Goal: Task Accomplishment & Management: Use online tool/utility

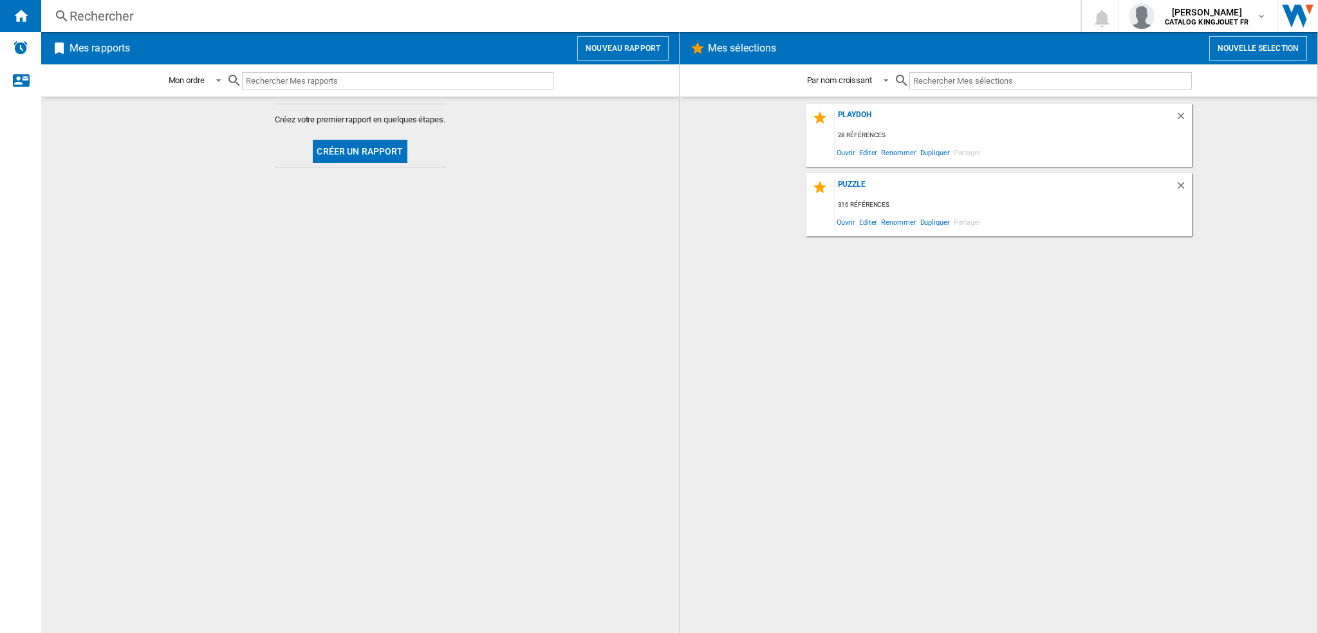
click at [651, 51] on button "Nouveau rapport" at bounding box center [622, 48] width 91 height 24
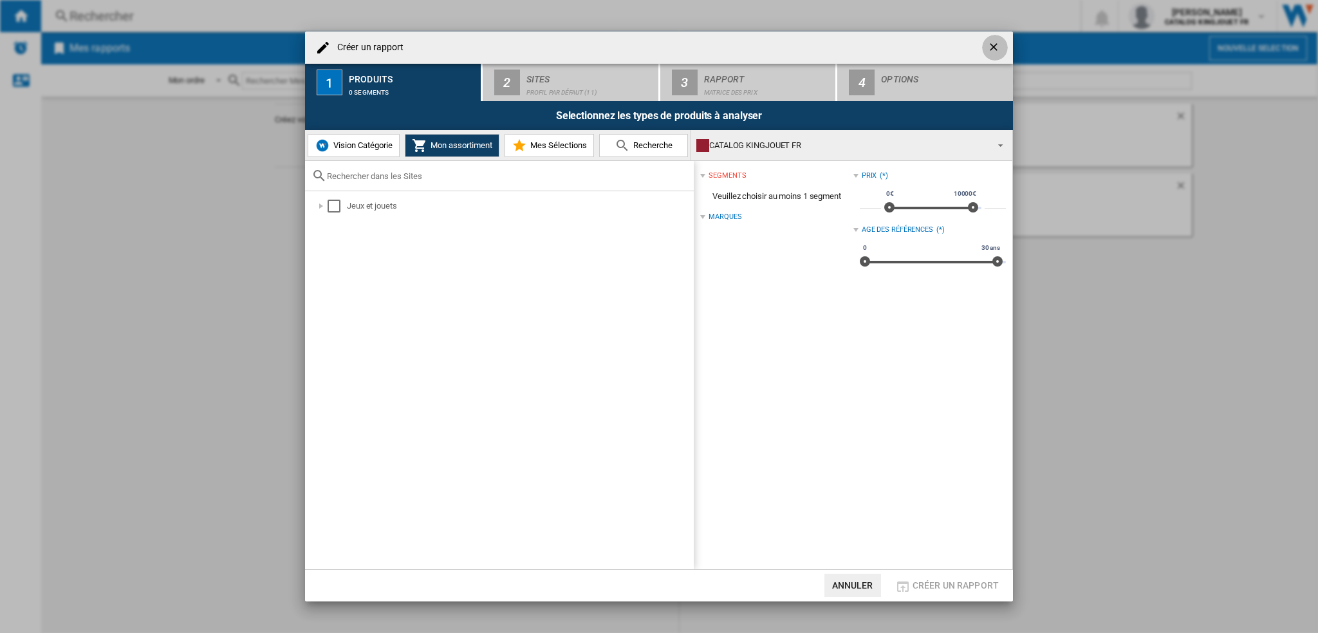
click at [1001, 42] on ng-md-icon "getI18NText('BUTTONS.CLOSE_DIALOG')" at bounding box center [995, 48] width 15 height 15
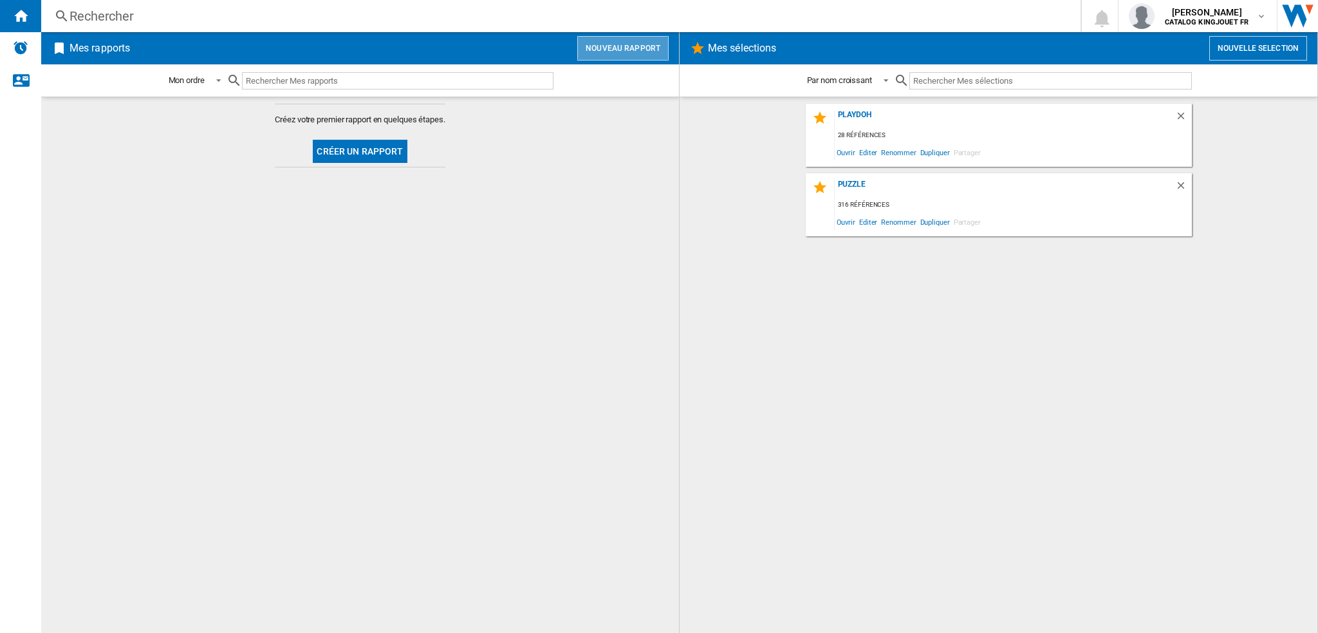
click at [641, 46] on button "Nouveau rapport" at bounding box center [622, 48] width 91 height 24
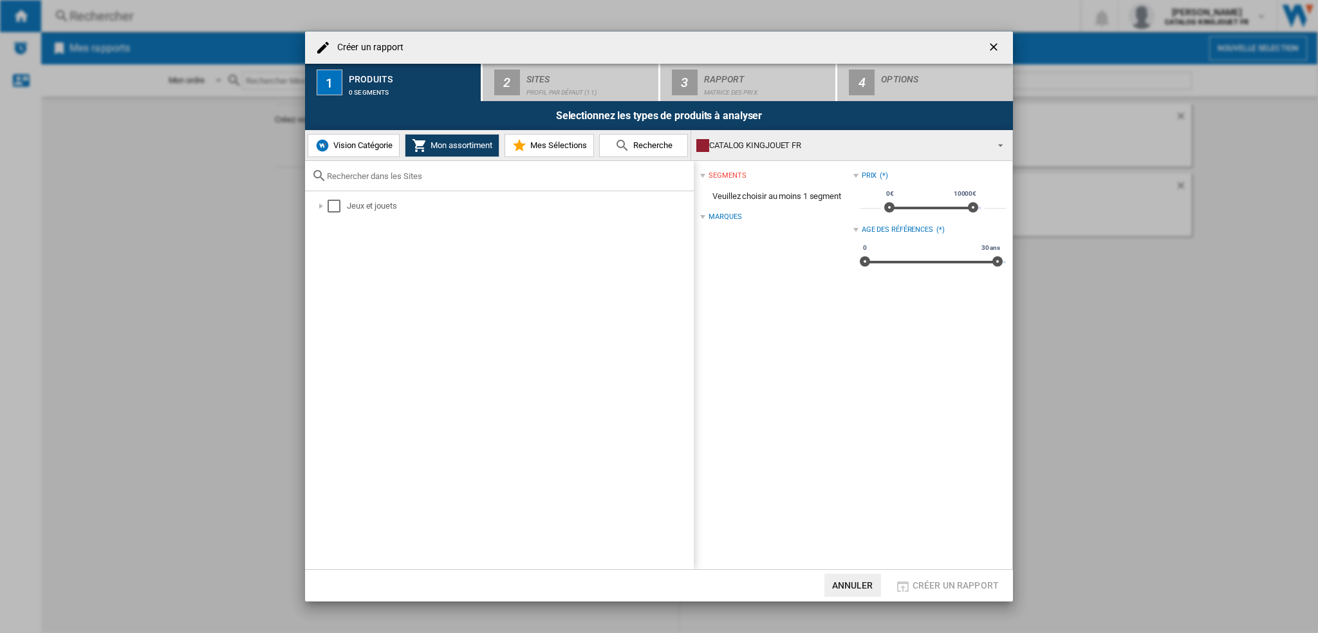
click at [577, 148] on span "Mes Sélections" at bounding box center [557, 145] width 60 height 10
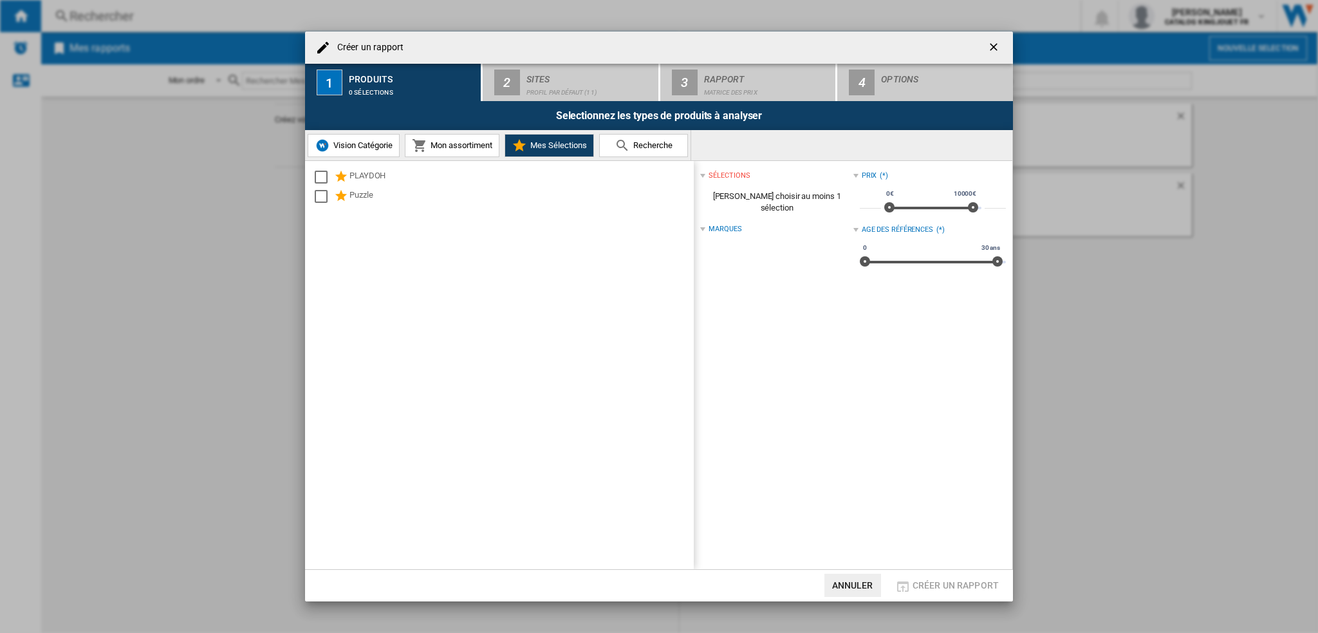
click at [343, 138] on button "Vision Catégorie" at bounding box center [354, 145] width 92 height 23
click at [200, 122] on div "Créer un rapport 1 Produits 0 catalogues 2 Sites Profil par défaut (11) 3 Rappo…" at bounding box center [659, 316] width 1318 height 633
click at [362, 49] on h4 "Créer un rapport" at bounding box center [367, 47] width 73 height 13
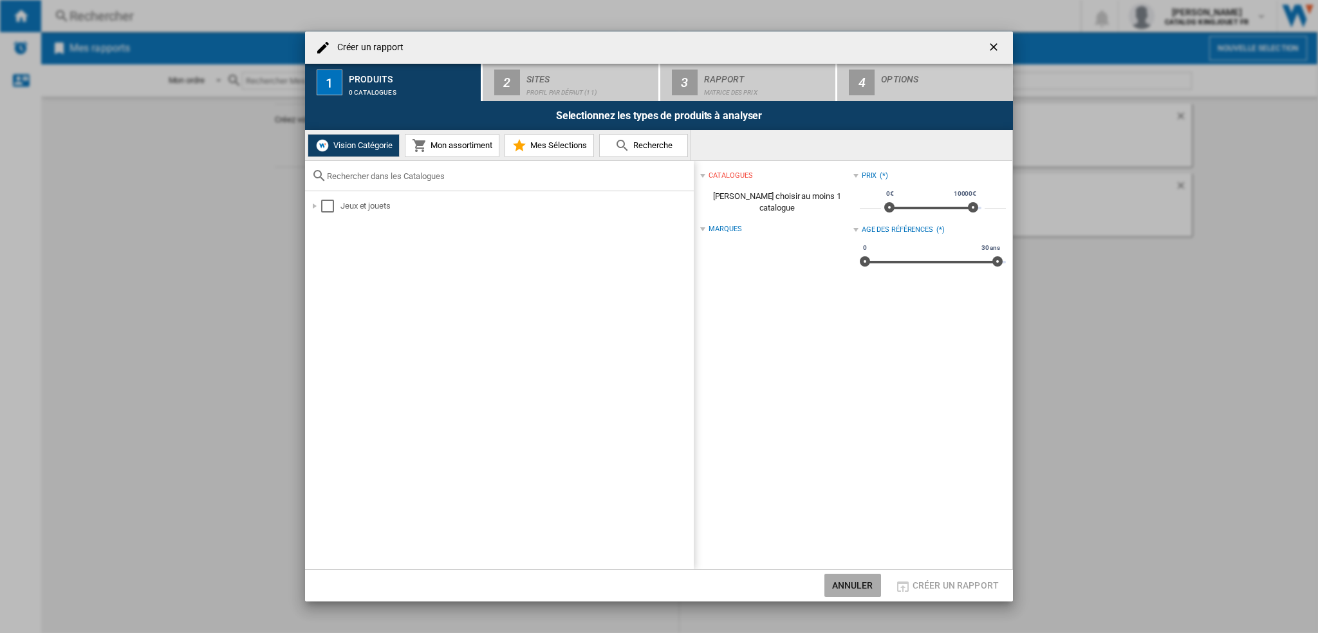
drag, startPoint x: 862, startPoint y: 587, endPoint x: 861, endPoint y: 568, distance: 19.3
click at [861, 587] on button "Annuler" at bounding box center [853, 585] width 57 height 23
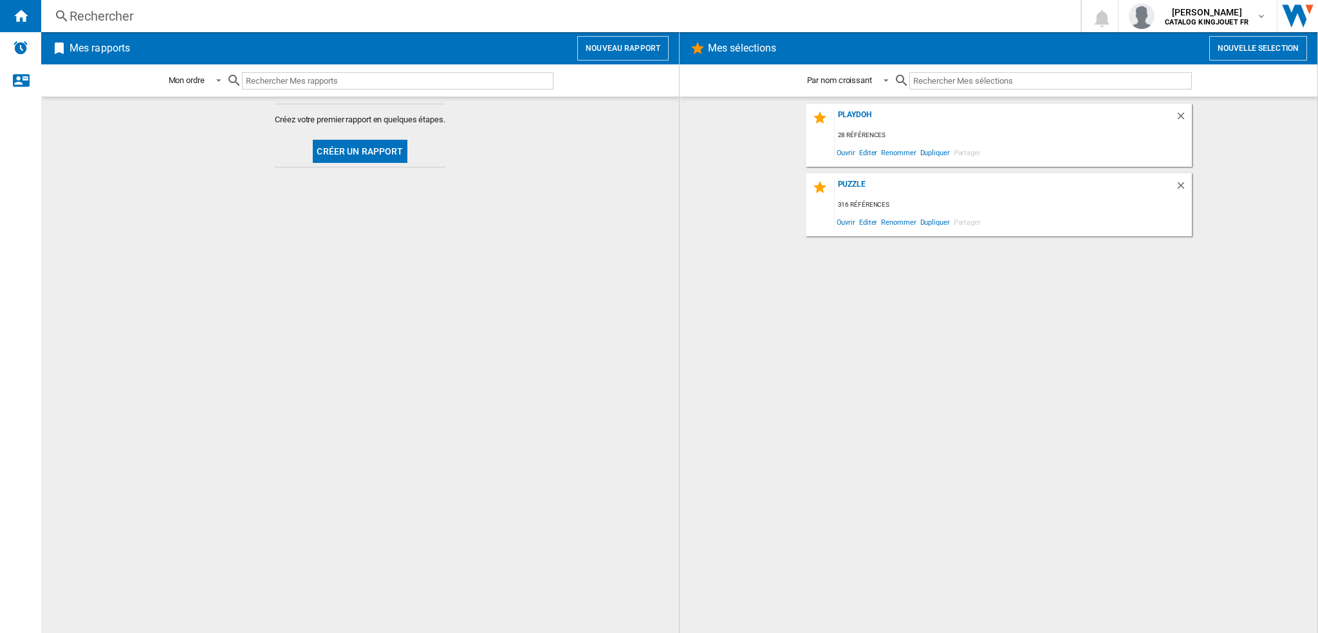
click at [1269, 47] on button "Nouvelle selection" at bounding box center [1259, 48] width 98 height 24
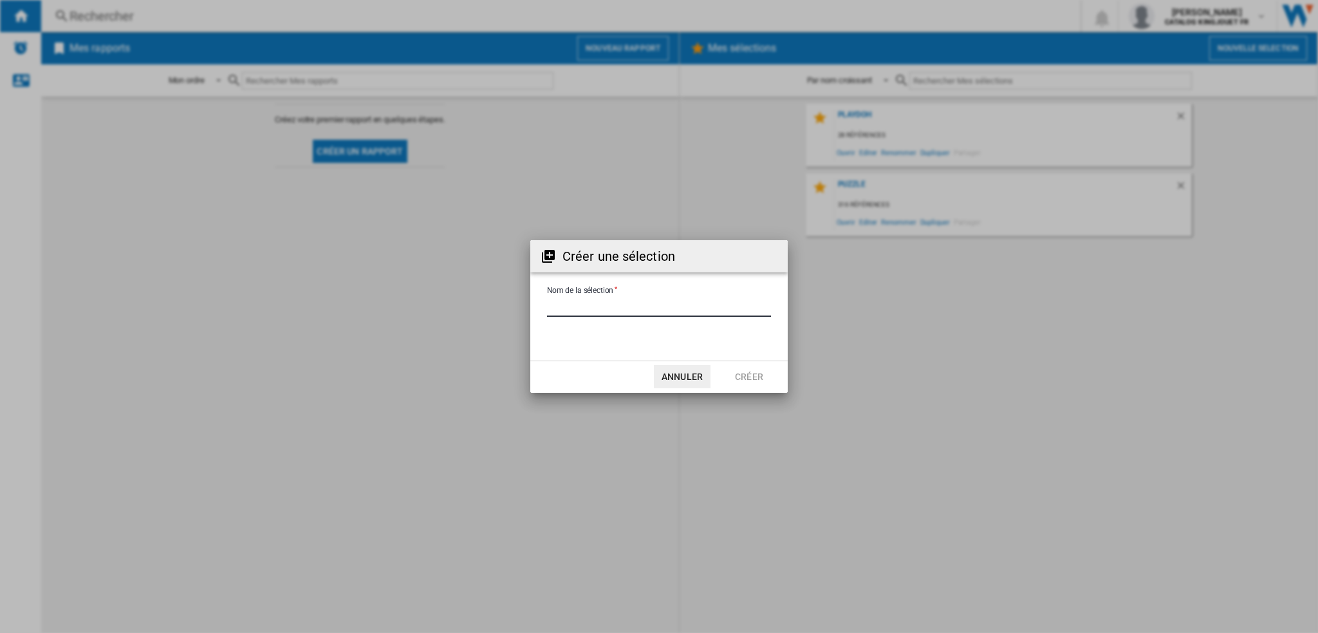
click at [639, 310] on input "Nom de la sélection" at bounding box center [659, 306] width 224 height 19
type input "*****"
click at [756, 375] on button "Créer" at bounding box center [749, 376] width 57 height 23
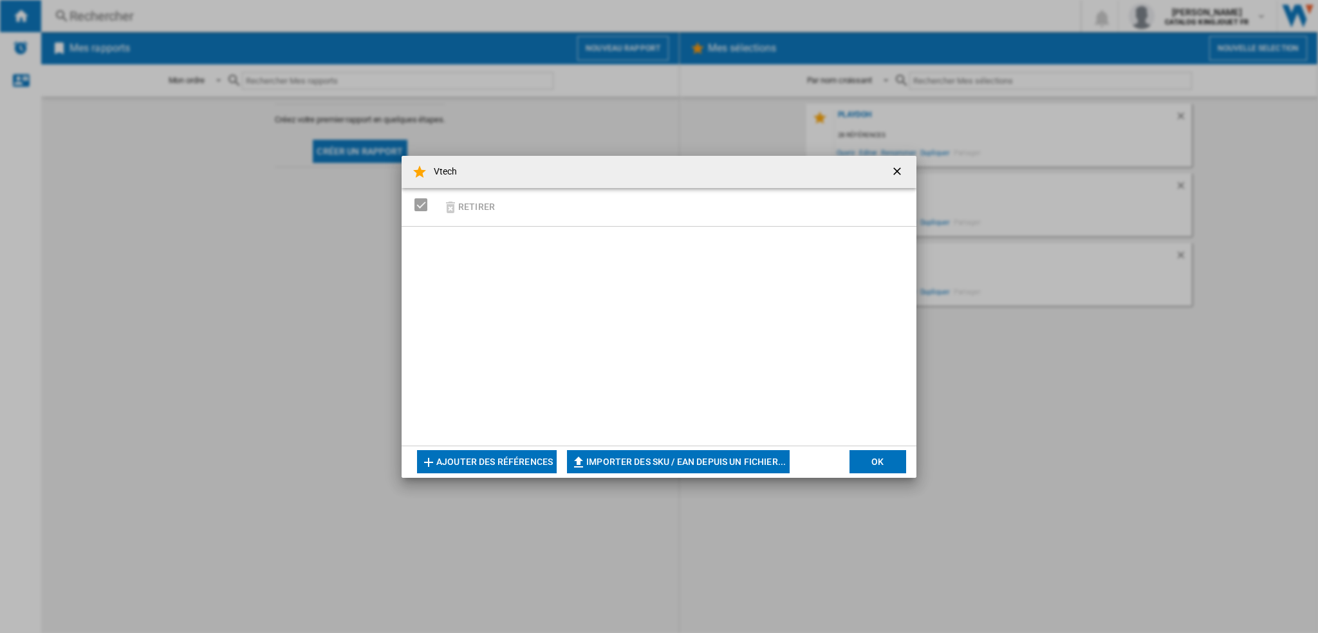
click at [655, 462] on button "Importer des SKU / EAN depuis un fichier..." at bounding box center [678, 461] width 223 height 23
type input "**********"
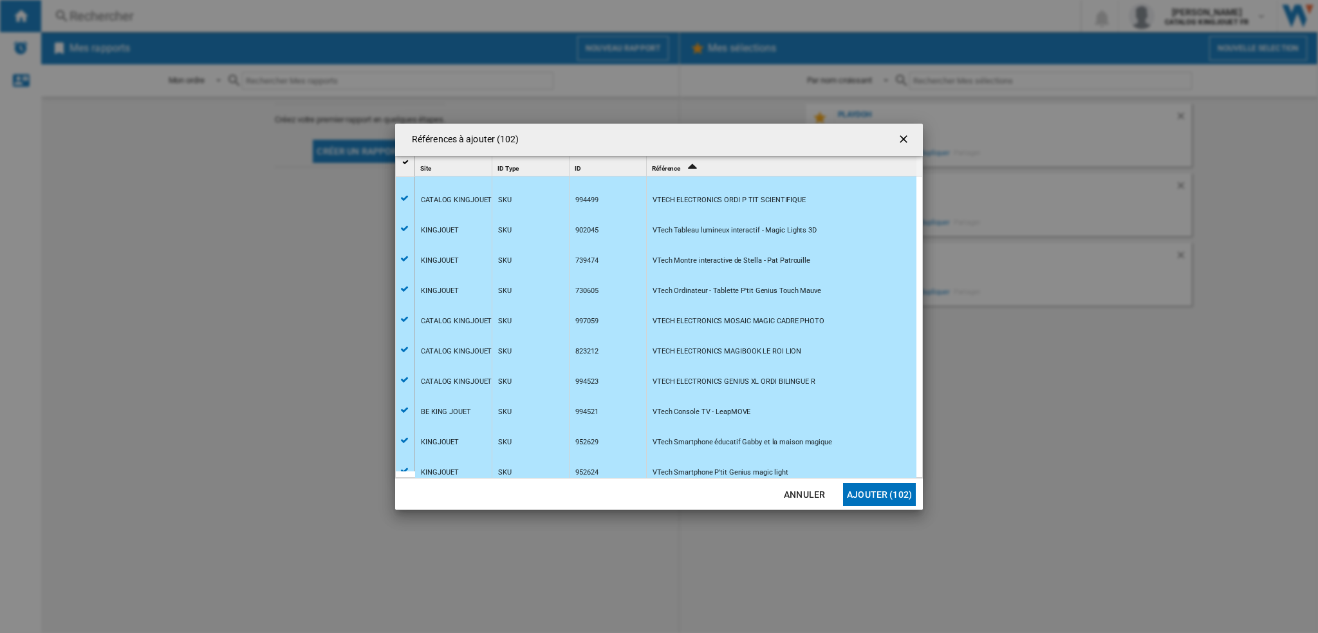
scroll to position [2785, 0]
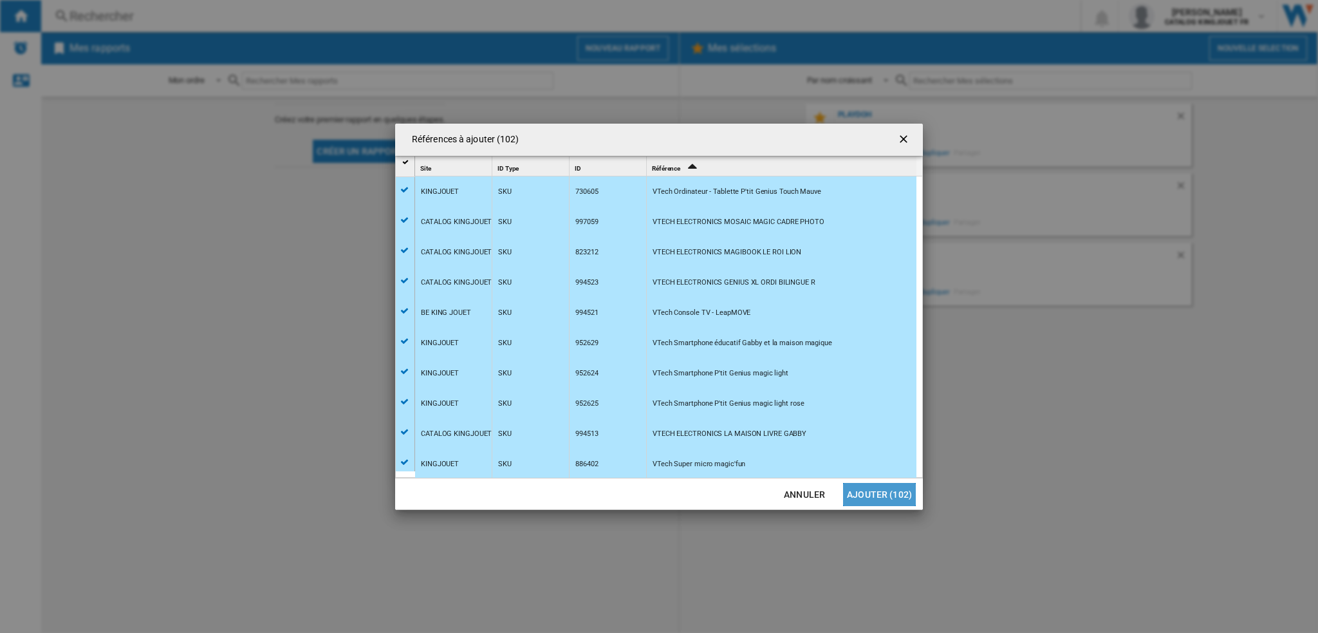
click at [892, 485] on button "Ajouter (102)" at bounding box center [879, 494] width 73 height 23
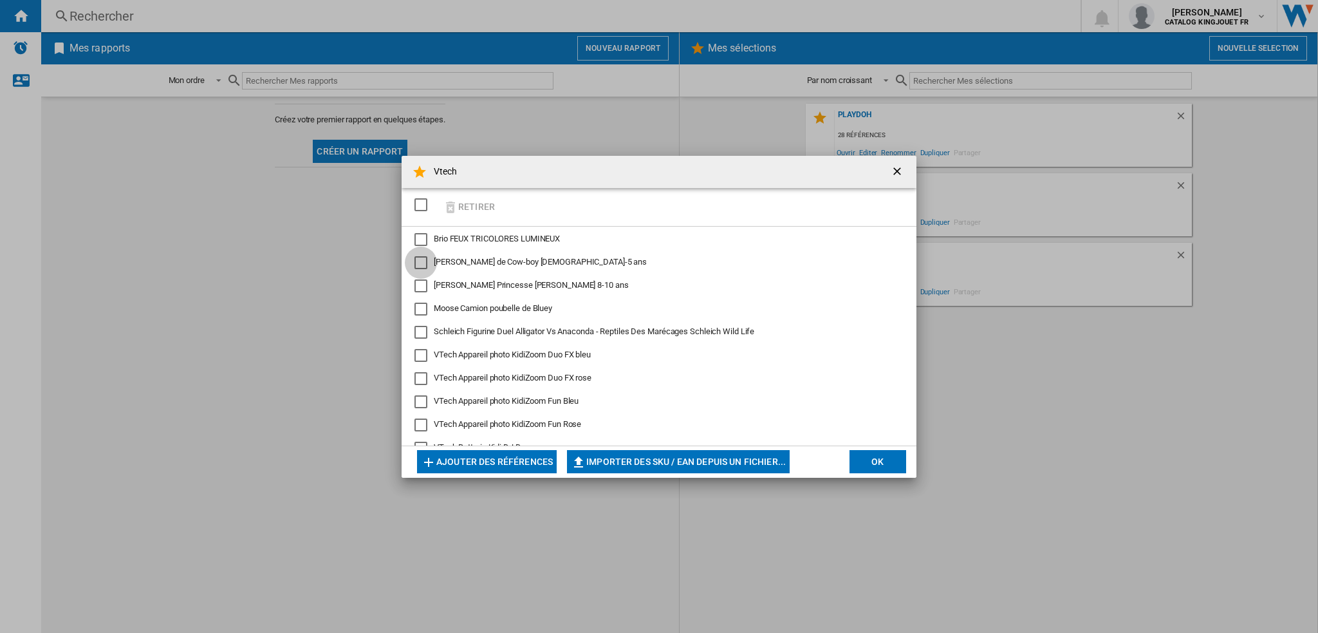
click at [418, 262] on div "César Déguisement de Cow-boy 3-5 ans" at bounding box center [421, 262] width 13 height 13
click at [422, 235] on div "Brio FEUX TRICOLORES LUMINEUX" at bounding box center [421, 239] width 13 height 13
click at [424, 287] on div "César Déguisement Princesse Starla 8-10 ans" at bounding box center [421, 285] width 13 height 13
click at [418, 307] on div "Moose Camion poubelle de Bluey" at bounding box center [421, 309] width 13 height 13
click at [416, 333] on div "Schleich Figurine Duel Alligator Vs Anaconda - Reptiles Des Marécages Schleich …" at bounding box center [421, 332] width 13 height 13
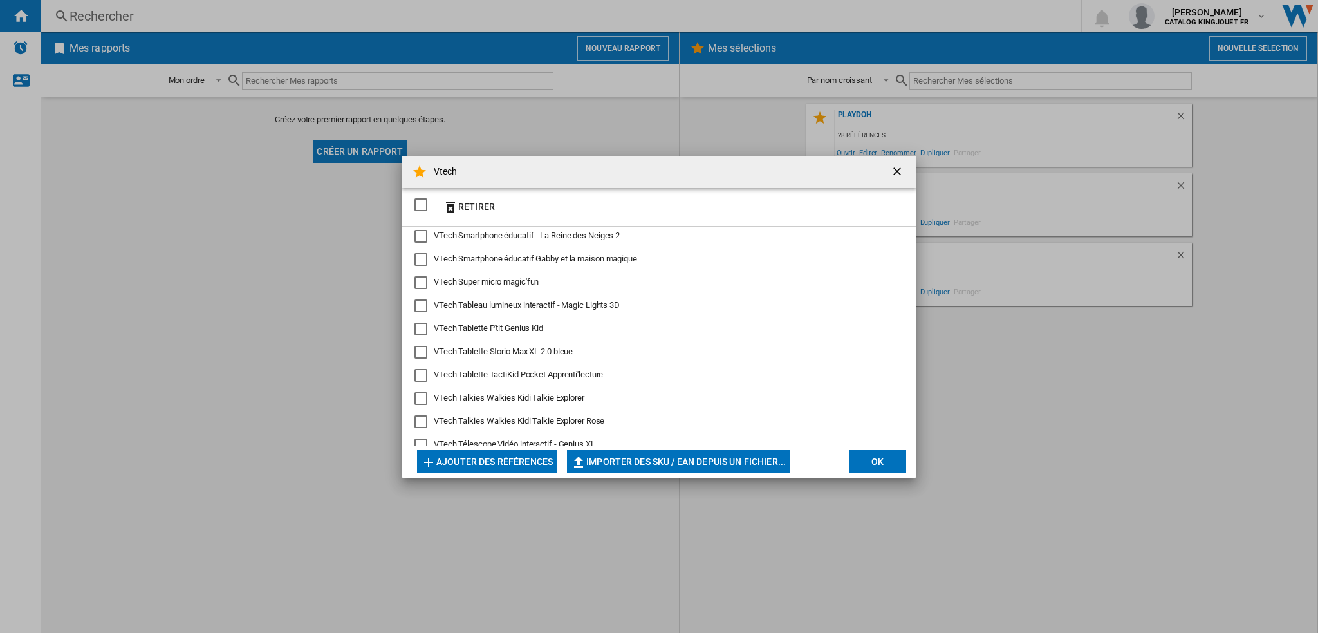
scroll to position [2157, 0]
click at [417, 420] on div "Vulli Klorofil Snack Pomme De Pin Vulli" at bounding box center [421, 423] width 13 height 13
click at [477, 203] on button "Retirer" at bounding box center [469, 207] width 60 height 30
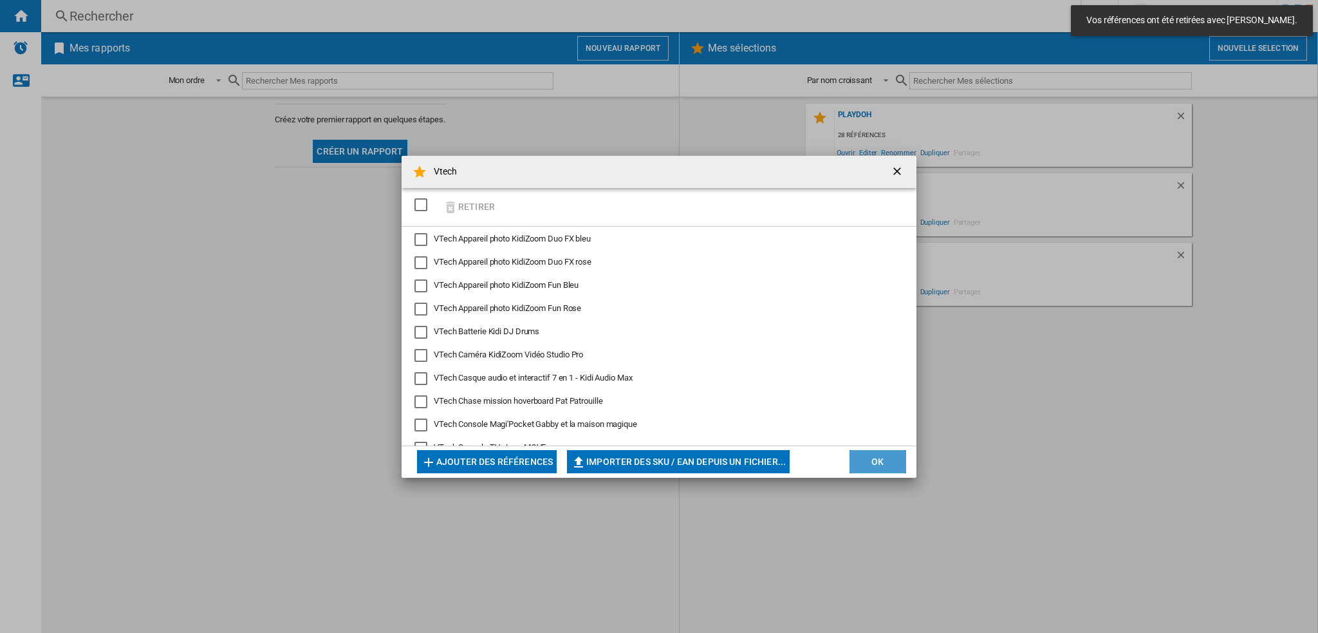
click at [890, 467] on button "OK" at bounding box center [878, 461] width 57 height 23
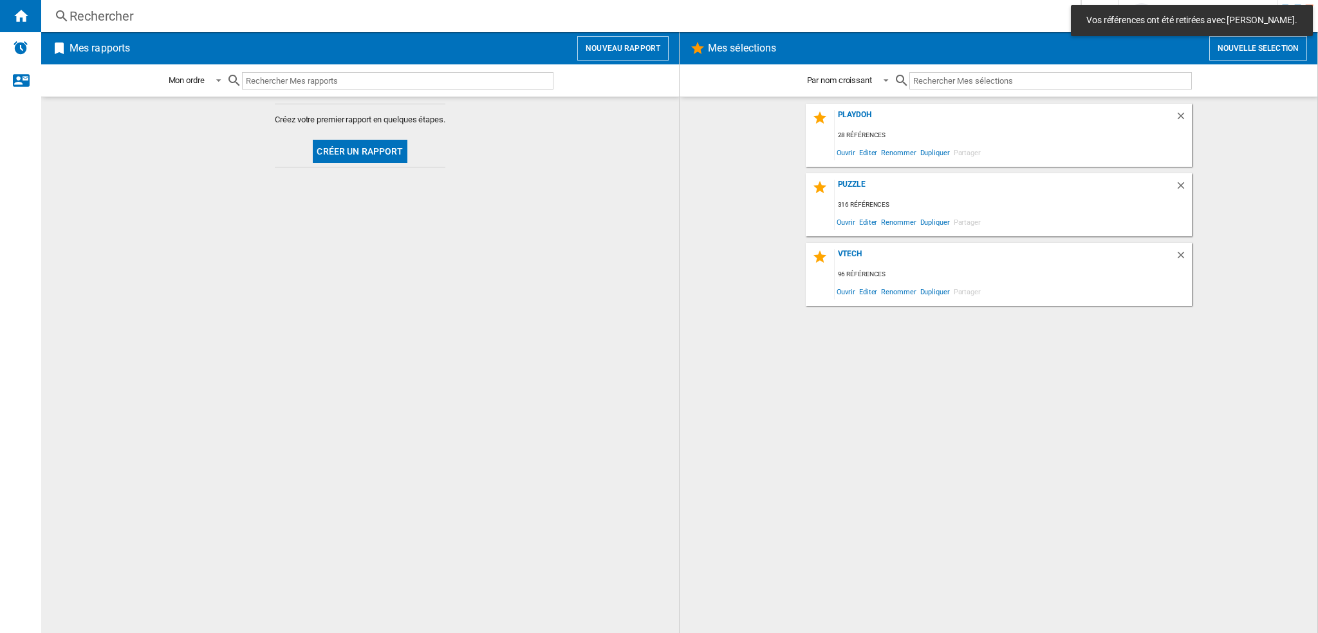
click at [913, 265] on div "Vtech" at bounding box center [1005, 257] width 341 height 17
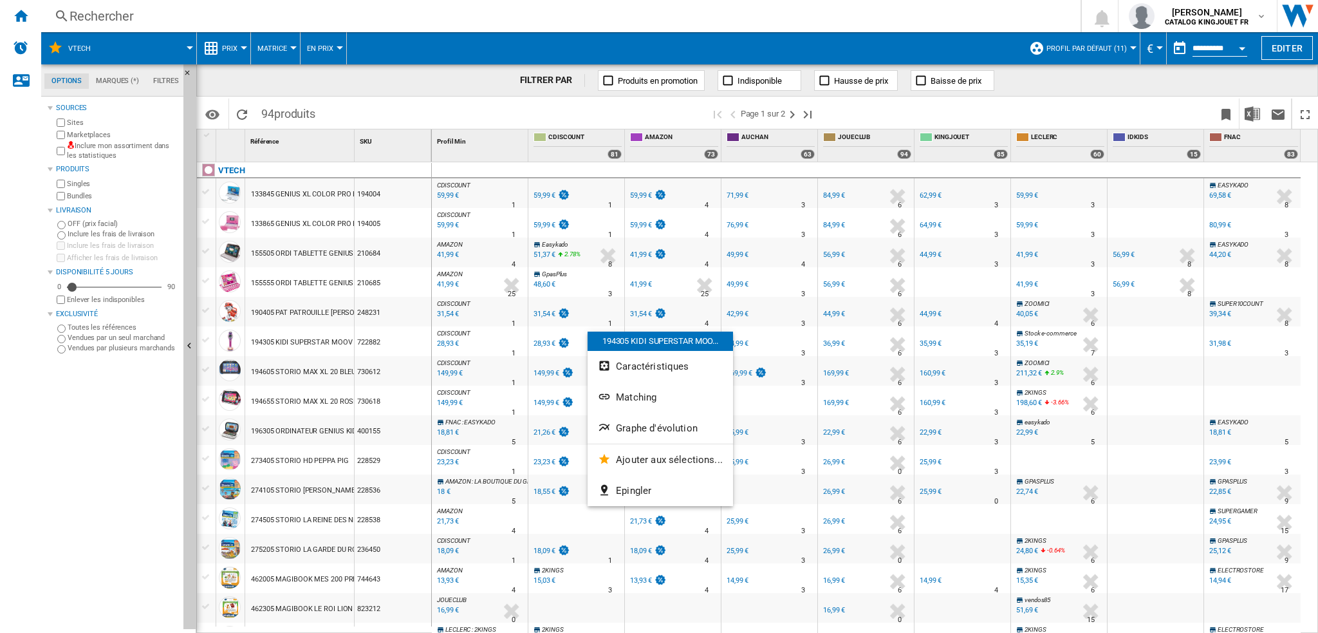
click at [1115, 80] on div at bounding box center [659, 316] width 1318 height 633
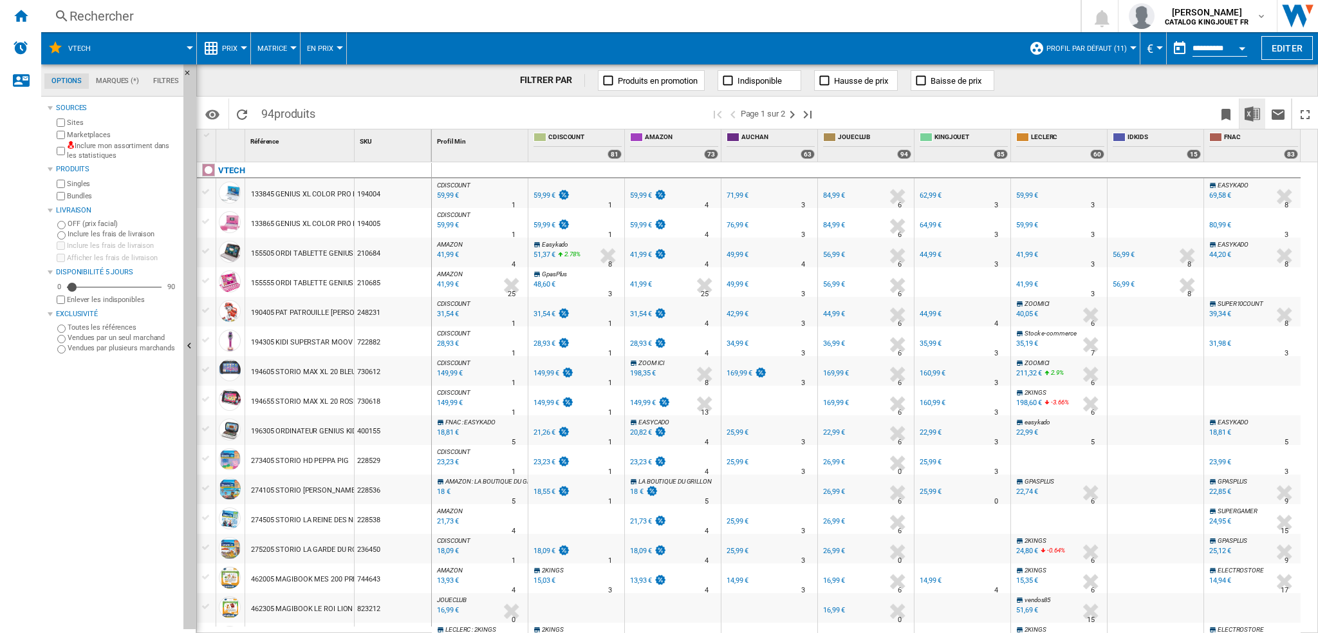
click at [1248, 108] on img "Télécharger au format Excel" at bounding box center [1252, 113] width 15 height 15
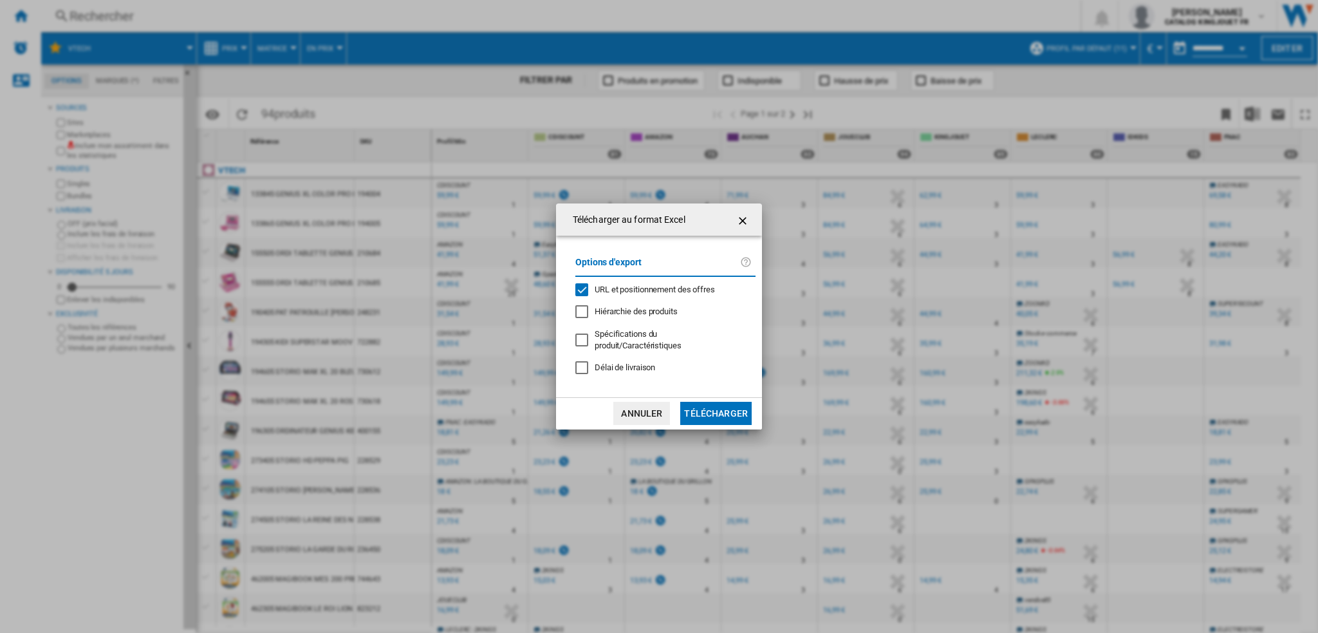
click at [716, 402] on button "Télécharger" at bounding box center [715, 413] width 71 height 23
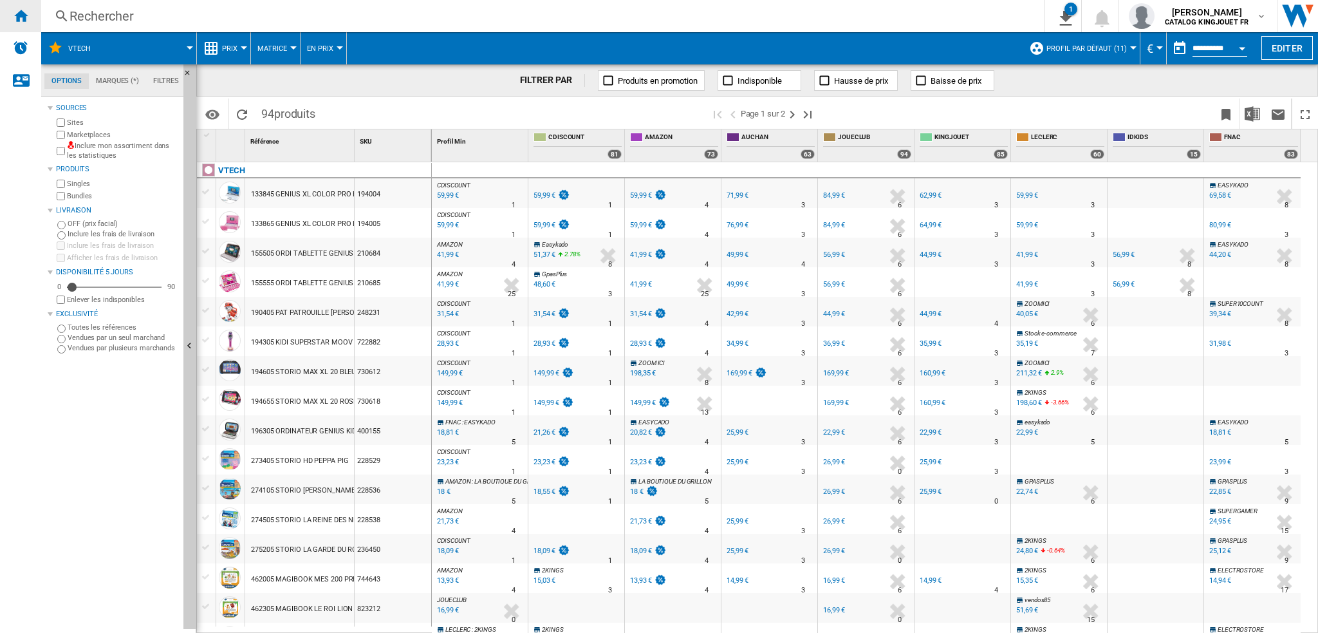
click at [31, 19] on div "Accueil" at bounding box center [20, 16] width 41 height 32
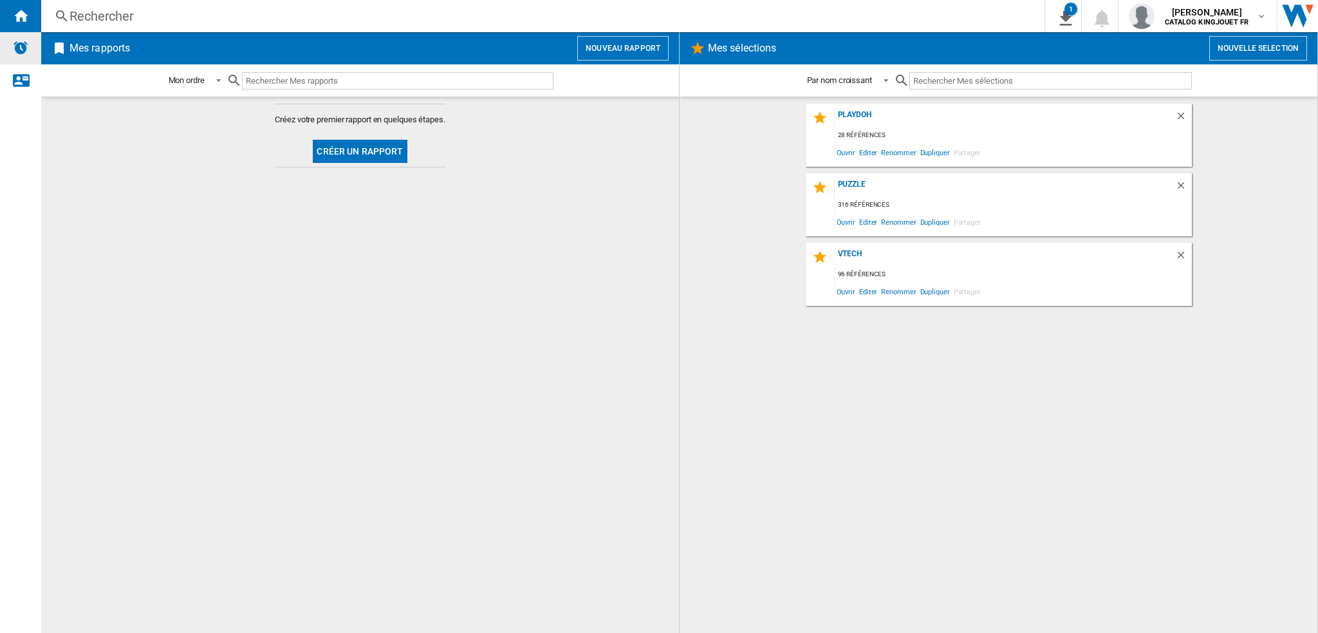
click at [14, 47] on img "Alertes" at bounding box center [20, 47] width 15 height 15
click at [23, 17] on ng-md-icon "Accueil" at bounding box center [20, 15] width 15 height 15
click at [1293, 15] on img "Aller sur wiser.com" at bounding box center [1298, 16] width 41 height 32
click at [6, 71] on div "Nous contacter" at bounding box center [20, 80] width 41 height 32
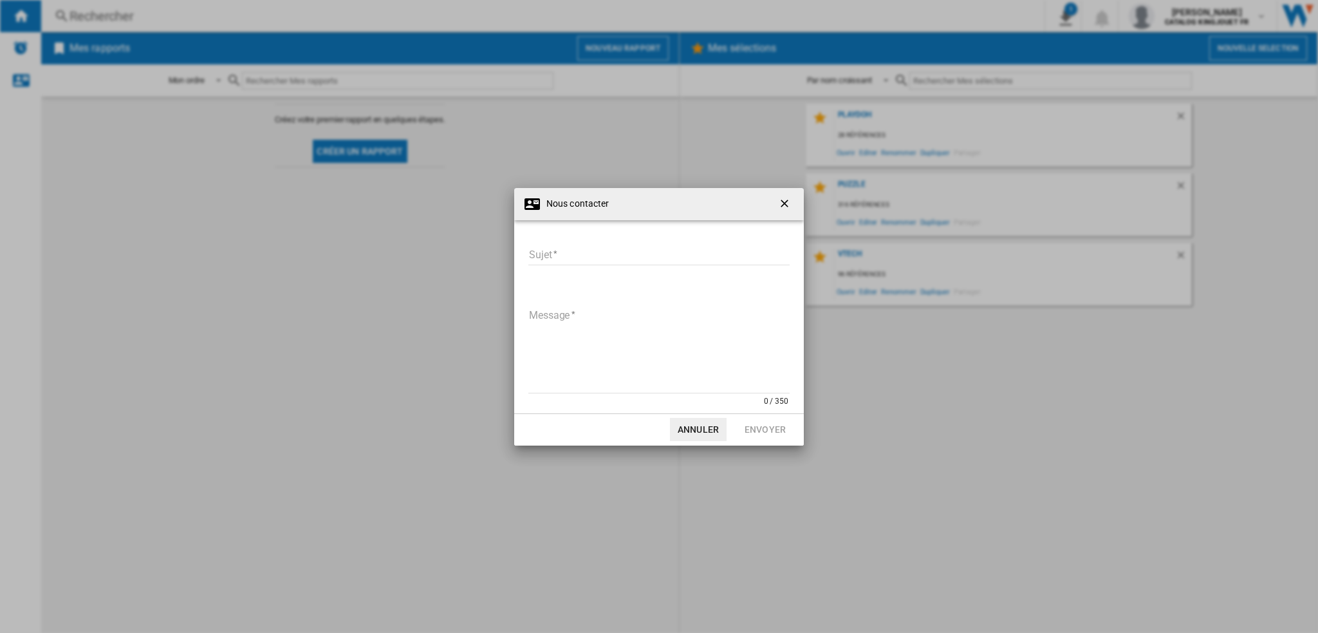
click at [778, 207] on ng-md-icon "getI18NText('BUTTONS.CLOSE_DIALOG')" at bounding box center [785, 204] width 15 height 15
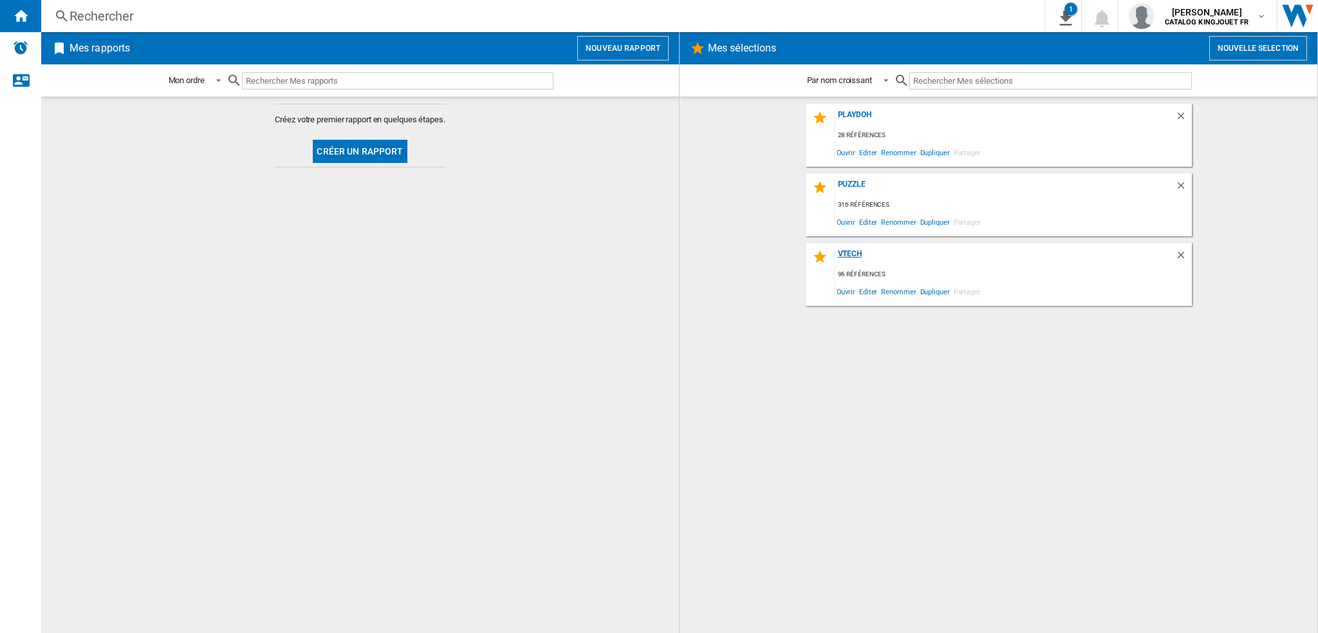
click at [948, 260] on div "Vtech" at bounding box center [1005, 257] width 341 height 17
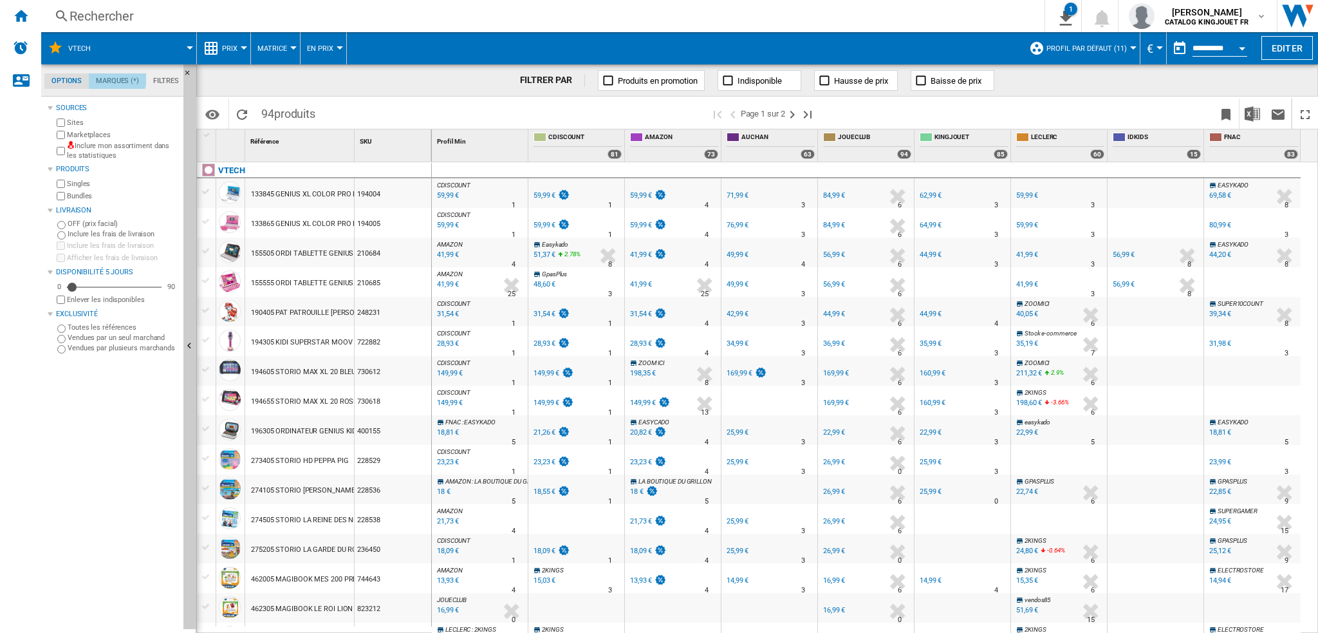
click at [116, 75] on md-tab-item "Marques (*)" at bounding box center [117, 80] width 57 height 15
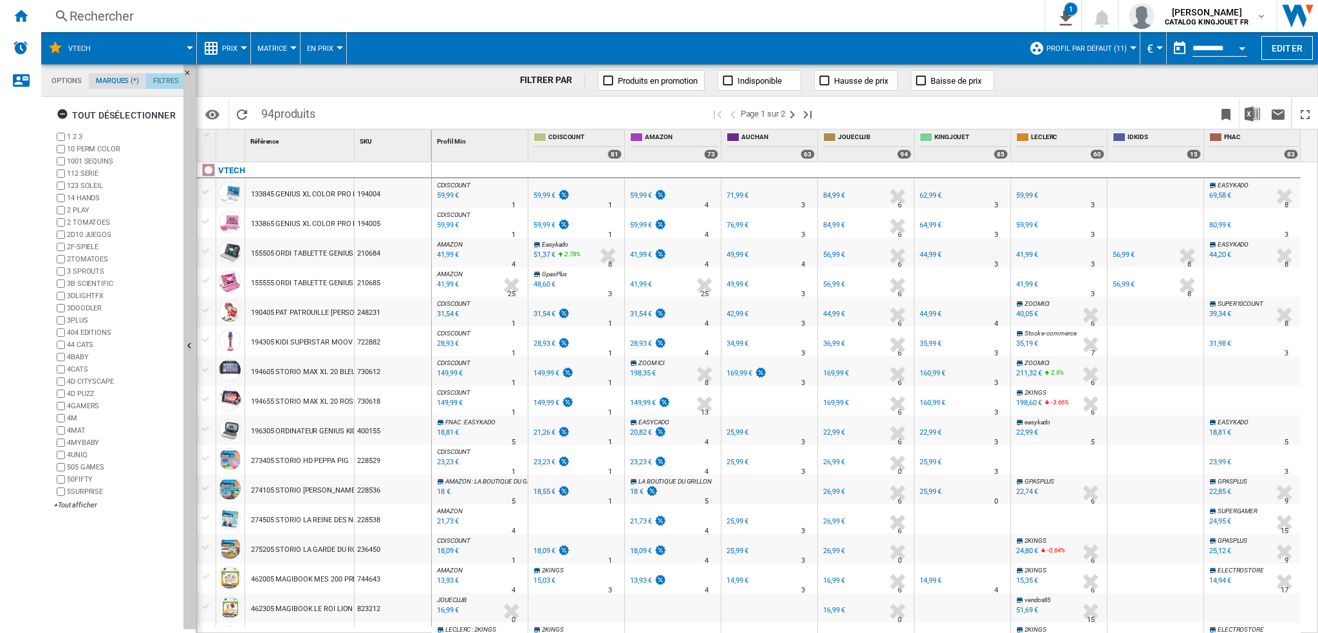
click at [165, 86] on md-tab-item "Filtres" at bounding box center [166, 80] width 40 height 15
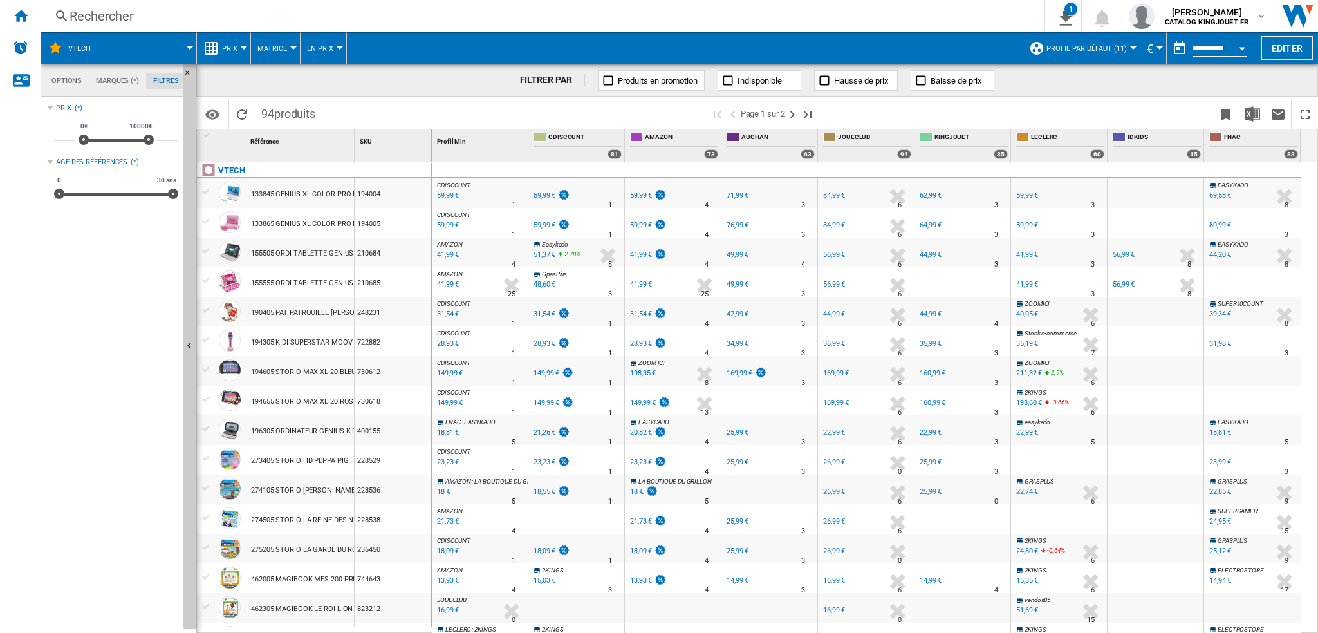
click at [118, 85] on md-tab-item "Marques (*)" at bounding box center [117, 80] width 57 height 15
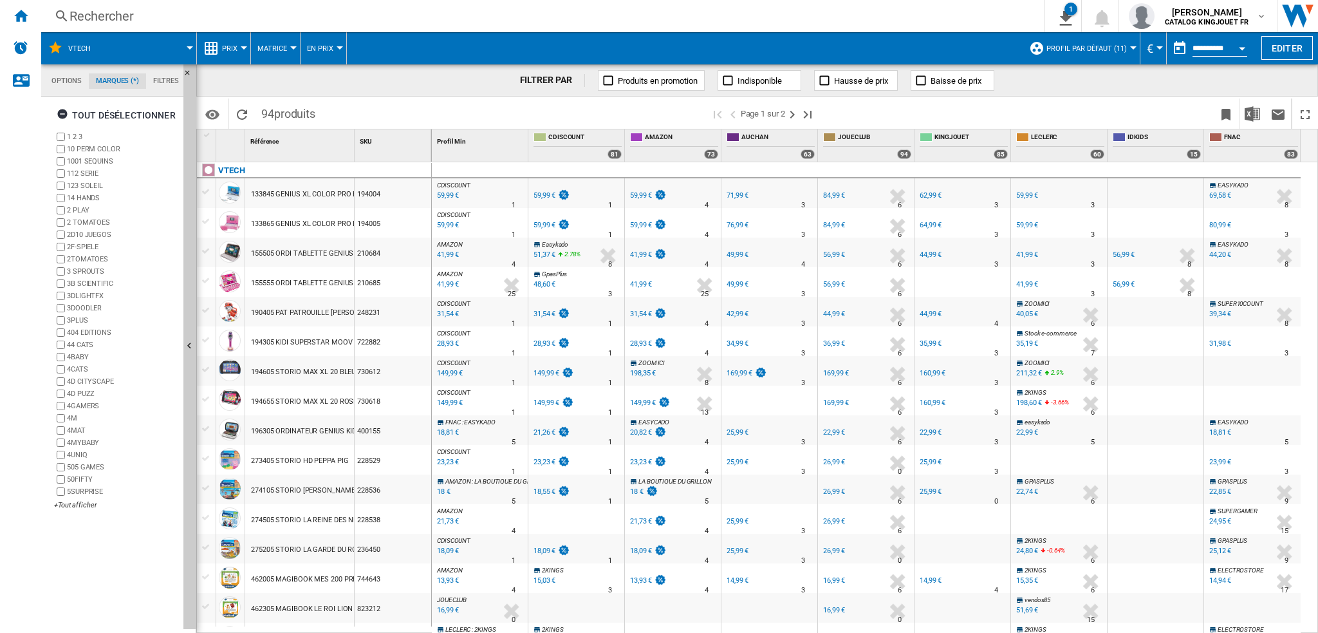
scroll to position [49, 0]
click at [70, 85] on md-tab-item "Options" at bounding box center [66, 80] width 44 height 15
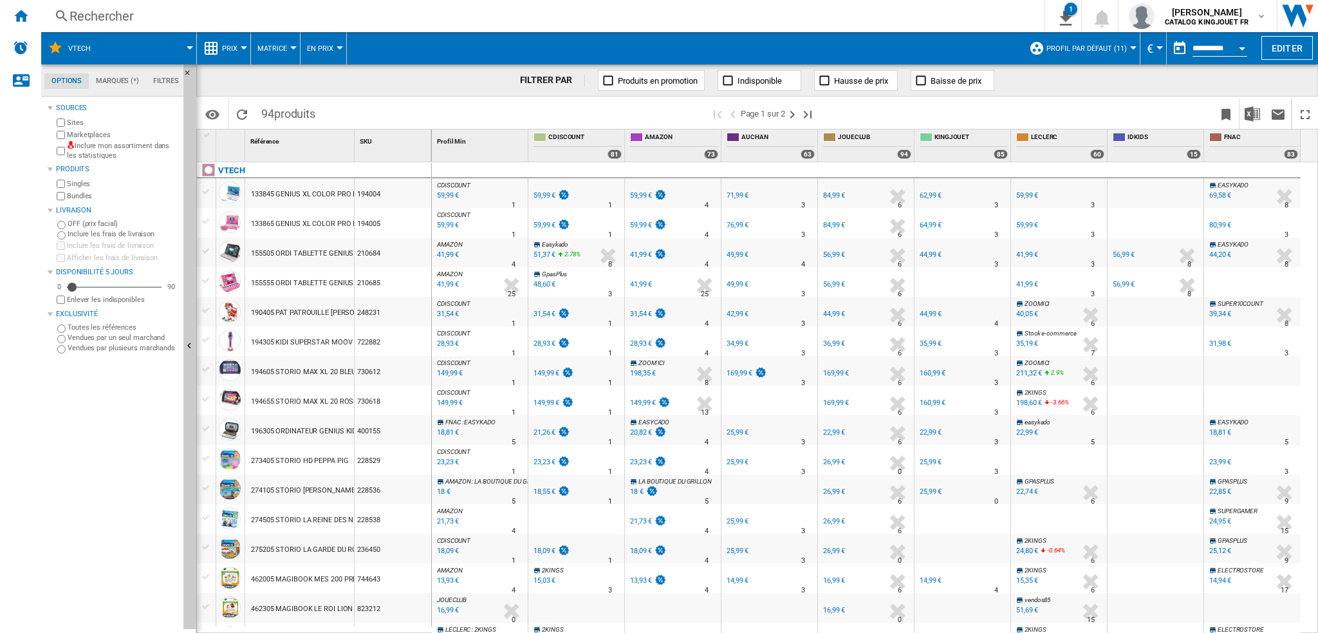
scroll to position [15, 0]
click at [186, 46] on span at bounding box center [149, 48] width 81 height 32
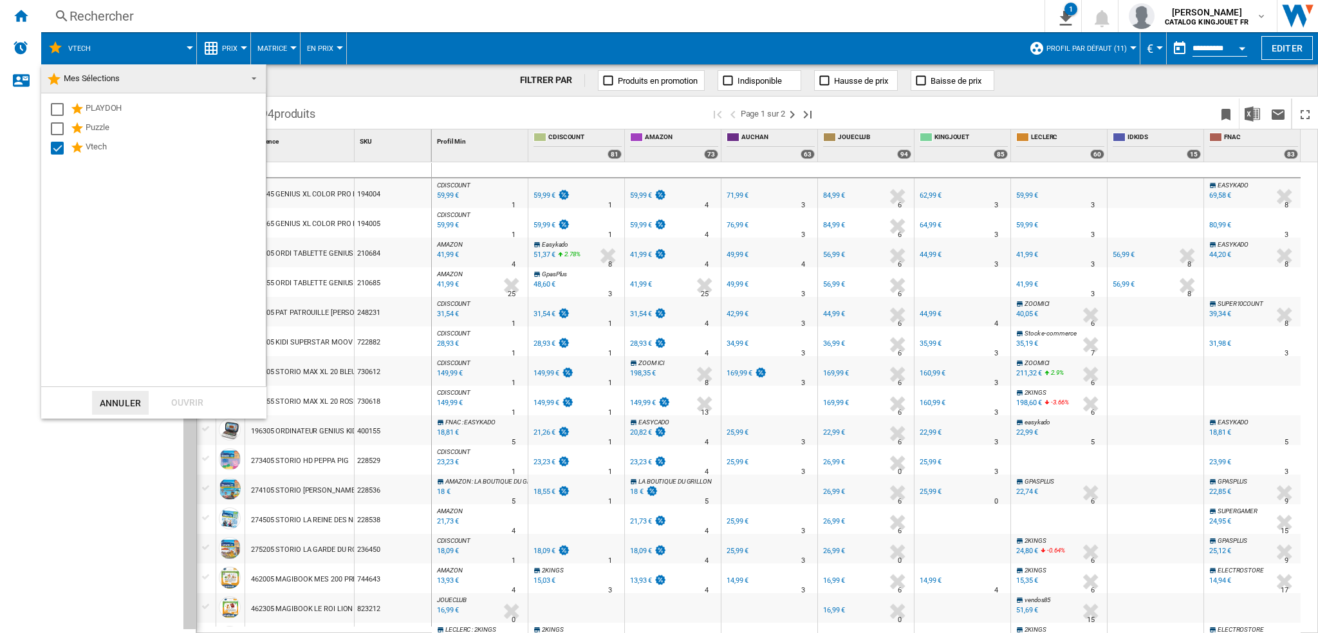
click at [186, 46] on md-backdrop at bounding box center [659, 316] width 1318 height 633
